Goal: Information Seeking & Learning: Learn about a topic

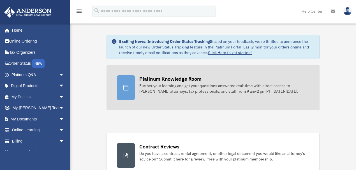
click at [177, 87] on div "Further your learning and get your questions answered real-time with direct acc…" at bounding box center [224, 88] width 170 height 11
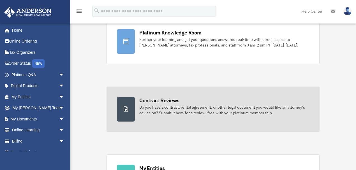
scroll to position [56, 0]
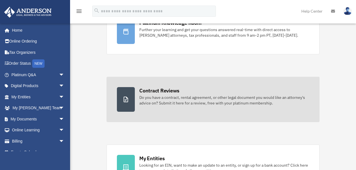
click at [168, 92] on div "Contract Reviews" at bounding box center [159, 90] width 40 height 7
